Goal: Task Accomplishment & Management: Manage account settings

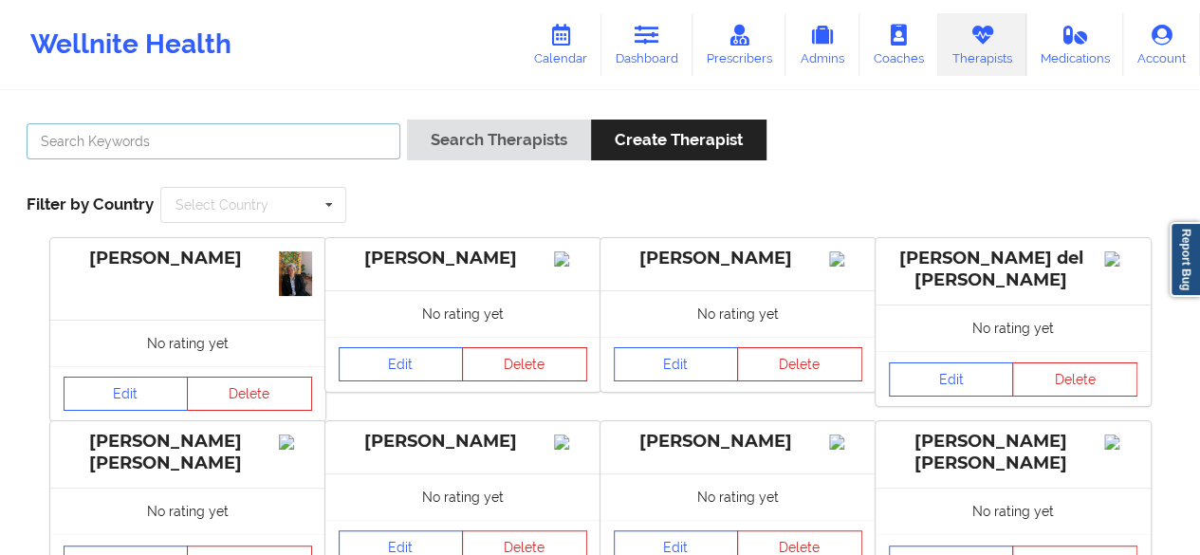
click at [301, 148] on input "text" at bounding box center [214, 141] width 374 height 36
paste input "[EMAIL_ADDRESS][DOMAIN_NAME]"
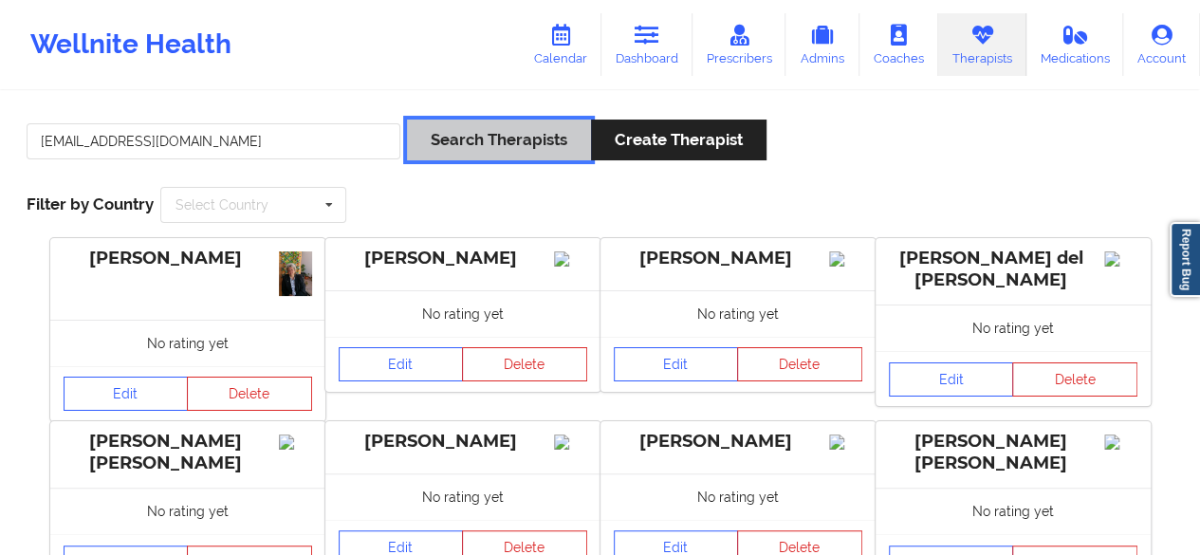
click at [488, 147] on button "Search Therapists" at bounding box center [499, 140] width 184 height 41
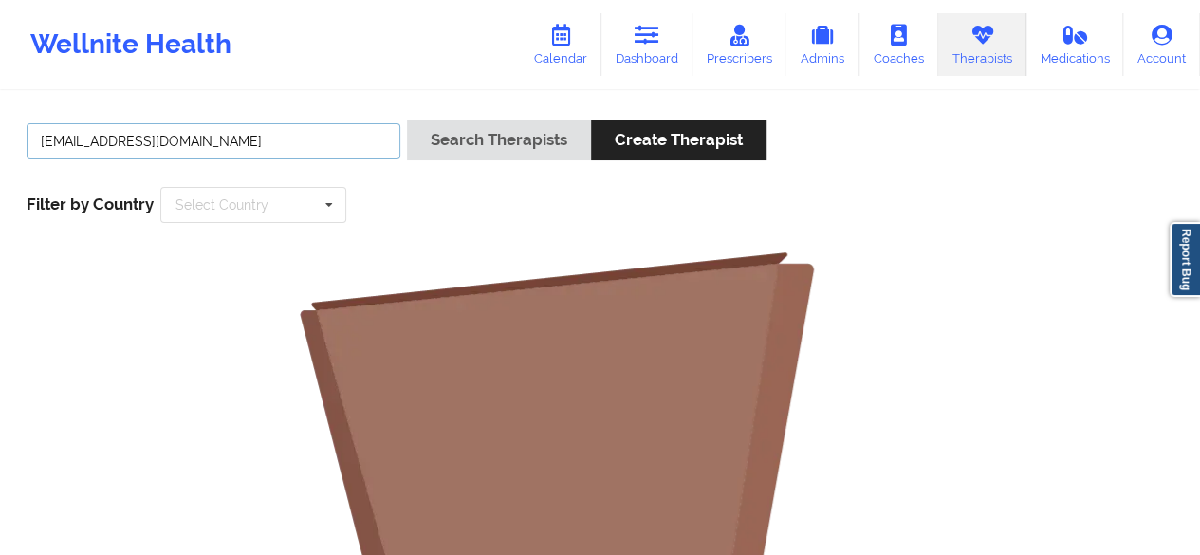
click at [193, 151] on input "[EMAIL_ADDRESS][DOMAIN_NAME]" at bounding box center [214, 141] width 374 height 36
paste input "[PERSON_NAME]"
type input "[PERSON_NAME]"
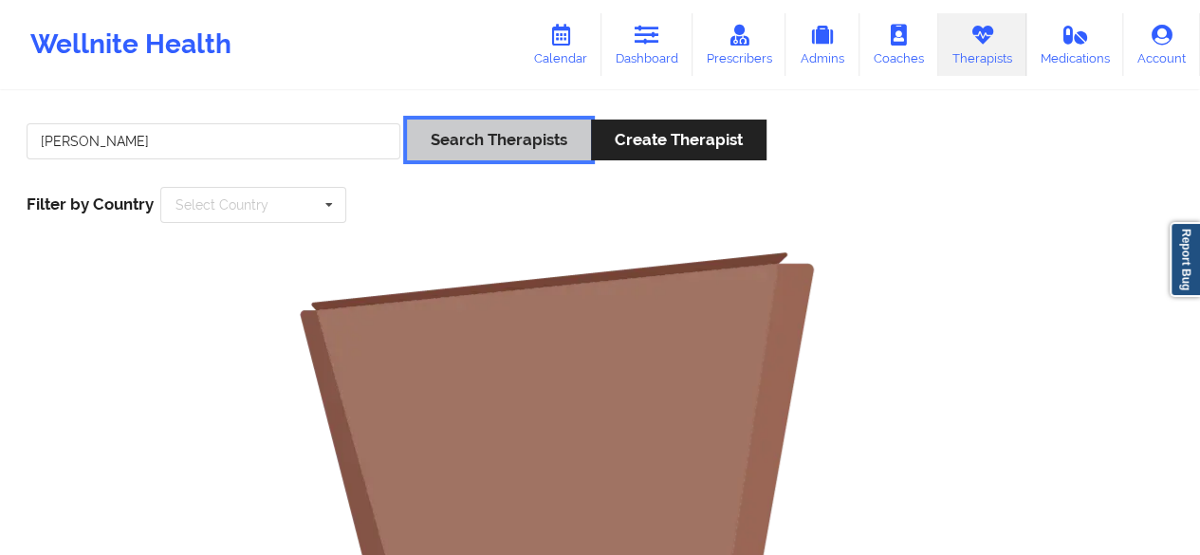
click at [481, 138] on button "Search Therapists" at bounding box center [499, 140] width 184 height 41
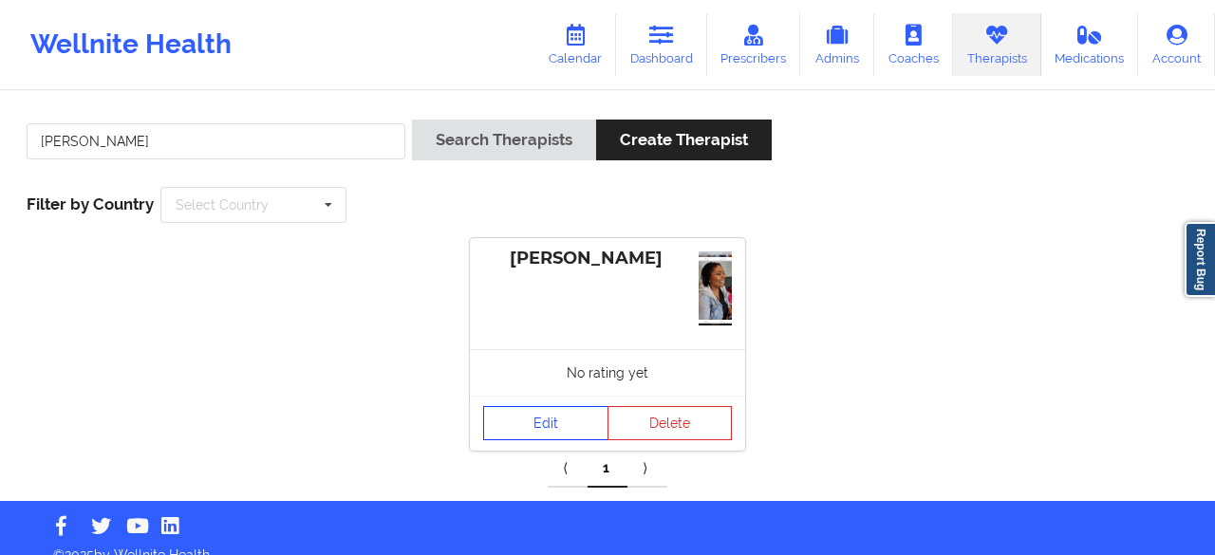
click at [542, 406] on link "Edit" at bounding box center [545, 423] width 125 height 34
